Goal: Information Seeking & Learning: Learn about a topic

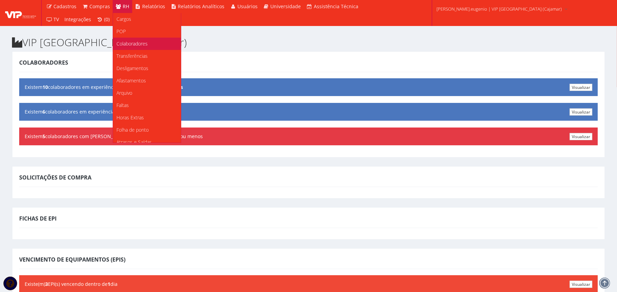
click at [131, 42] on span "Colaboradores" at bounding box center [131, 43] width 31 height 7
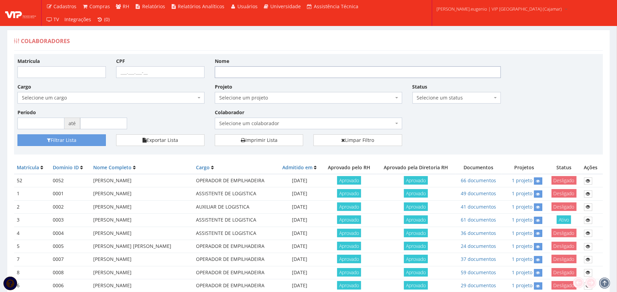
click at [251, 74] on input "Nome" at bounding box center [358, 72] width 286 height 12
type input "leandro"
click at [17, 135] on button "Filtrar Lista" at bounding box center [61, 141] width 88 height 12
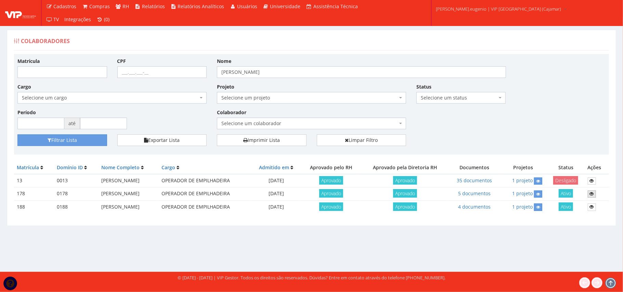
click at [594, 194] on icon at bounding box center [592, 194] width 4 height 5
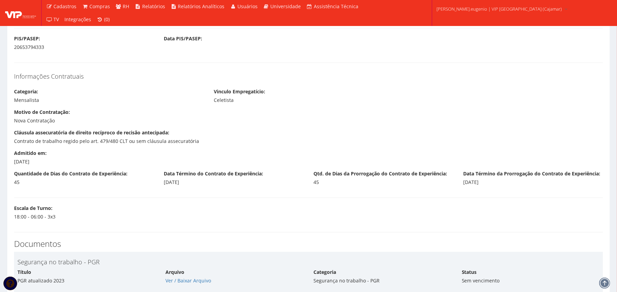
scroll to position [593, 0]
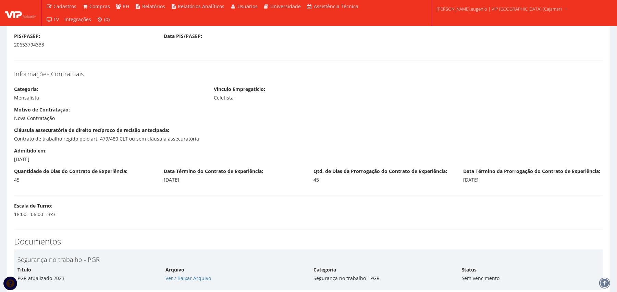
drag, startPoint x: 481, startPoint y: 180, endPoint x: 501, endPoint y: 178, distance: 19.2
click at [501, 178] on div "Quantidade de Dias do Contrato de Experiência: 45 Data Término do Contrato de E…" at bounding box center [308, 178] width 599 height 21
click at [513, 127] on div "Motivo de Contratação: Nova Contratação" at bounding box center [308, 116] width 599 height 21
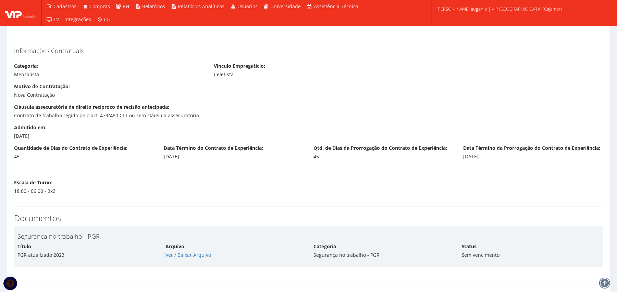
scroll to position [639, 0]
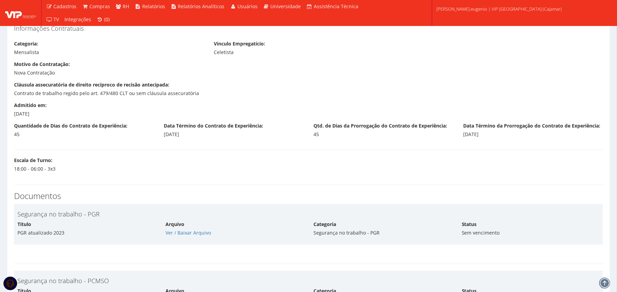
drag, startPoint x: 454, startPoint y: 138, endPoint x: 495, endPoint y: 134, distance: 41.3
click at [495, 134] on div "Quantidade de Dias do Contrato de Experiência: 45 Data Término do Contrato de E…" at bounding box center [308, 133] width 599 height 21
click at [495, 134] on div "20/09/2025" at bounding box center [532, 134] width 139 height 7
click at [479, 134] on div "20/09/2025" at bounding box center [532, 134] width 139 height 7
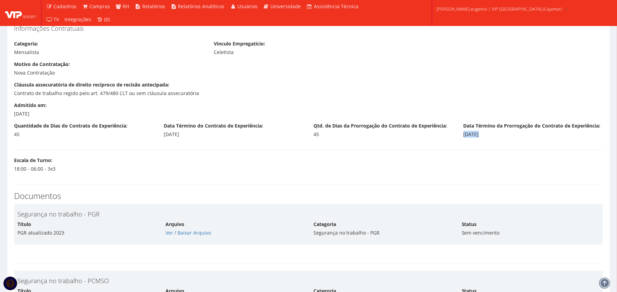
click at [479, 134] on div "20/09/2025" at bounding box center [532, 134] width 139 height 7
click at [388, 122] on div "Admitido em: 23/06/2025" at bounding box center [308, 112] width 599 height 21
click at [326, 84] on div "Cláusula assecuratória de direito recíproco de recisão antecipada: Contrato de …" at bounding box center [308, 91] width 599 height 21
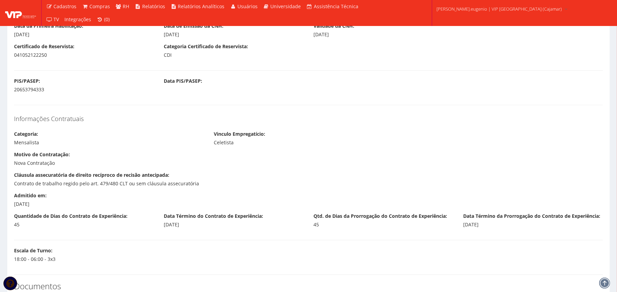
scroll to position [548, 0]
click at [134, 143] on div "Mensalista" at bounding box center [108, 143] width 189 height 7
click at [116, 157] on div "Motivo de Contratação: Nova Contratação" at bounding box center [109, 159] width 200 height 15
click at [72, 167] on div "Nova Contratação" at bounding box center [108, 164] width 189 height 7
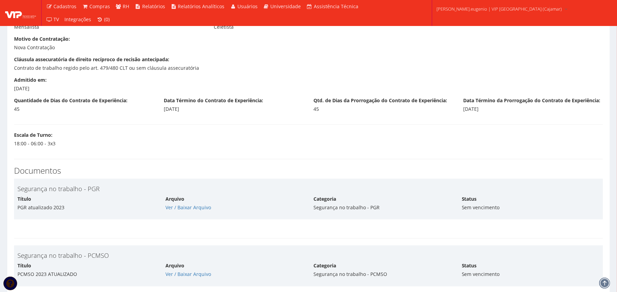
scroll to position [639, 0]
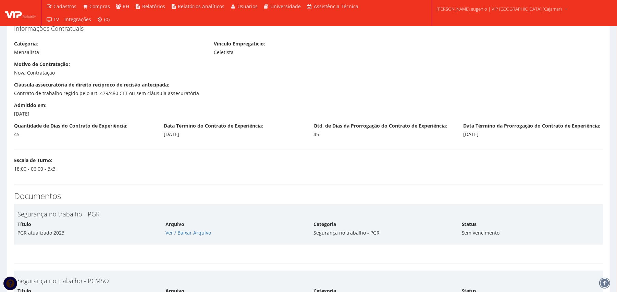
drag, startPoint x: 461, startPoint y: 133, endPoint x: 501, endPoint y: 133, distance: 40.4
click at [501, 133] on div "Data Término da Prorrogação do Contrato de Experiência: 20/09/2025" at bounding box center [533, 130] width 150 height 15
click at [501, 133] on div "20/09/2025" at bounding box center [532, 134] width 139 height 7
